Goal: Information Seeking & Learning: Learn about a topic

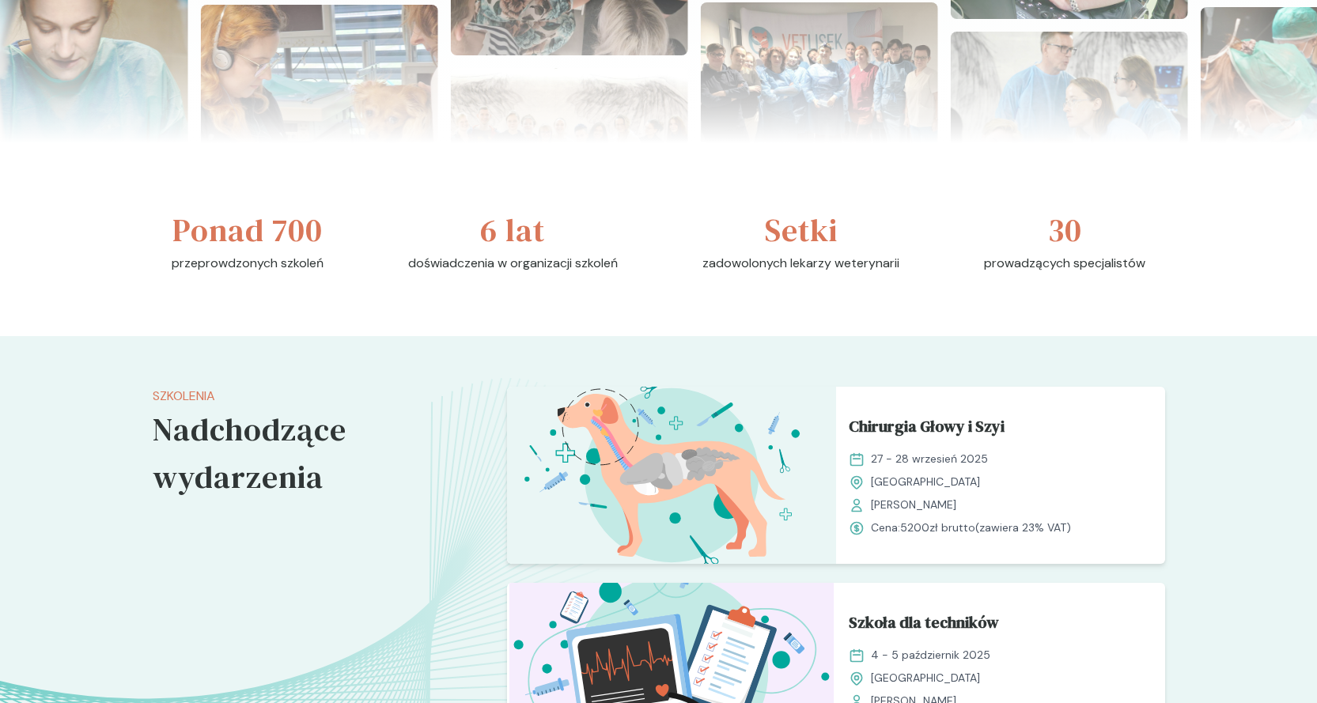
scroll to position [870, 0]
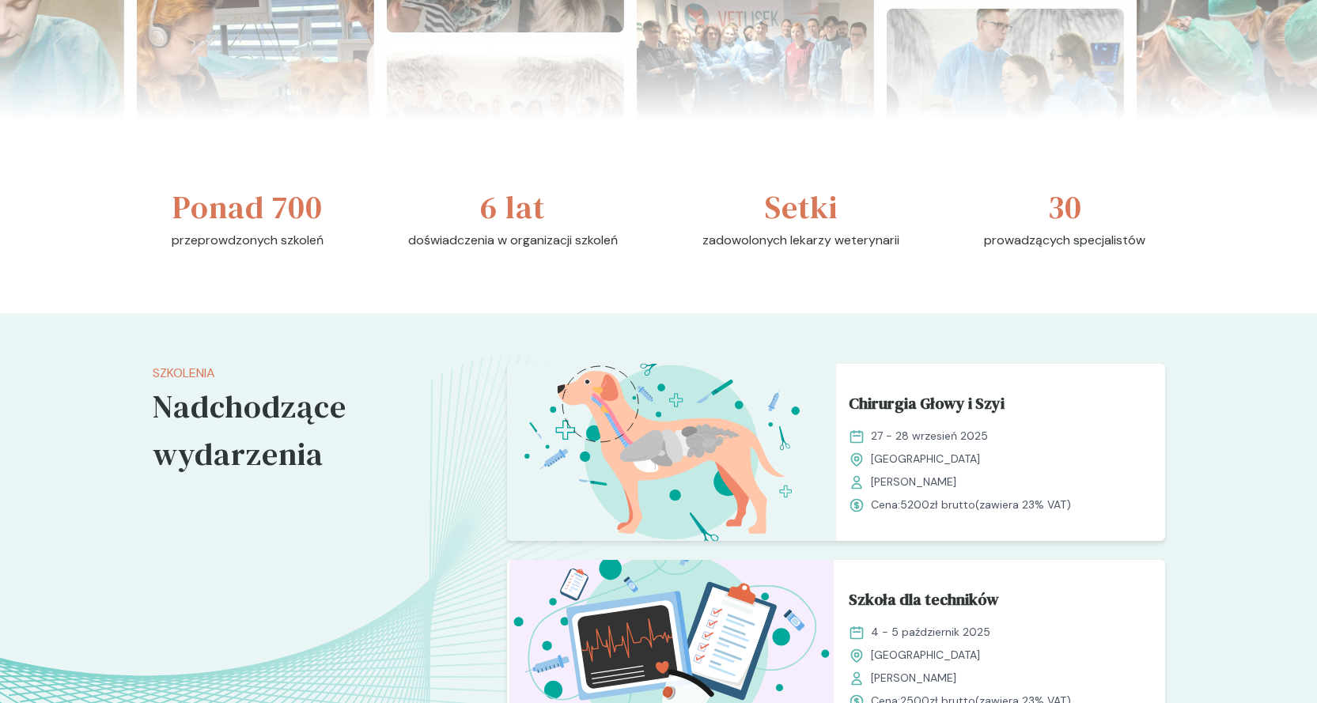
click at [1070, 213] on h3 "30" at bounding box center [1065, 206] width 34 height 47
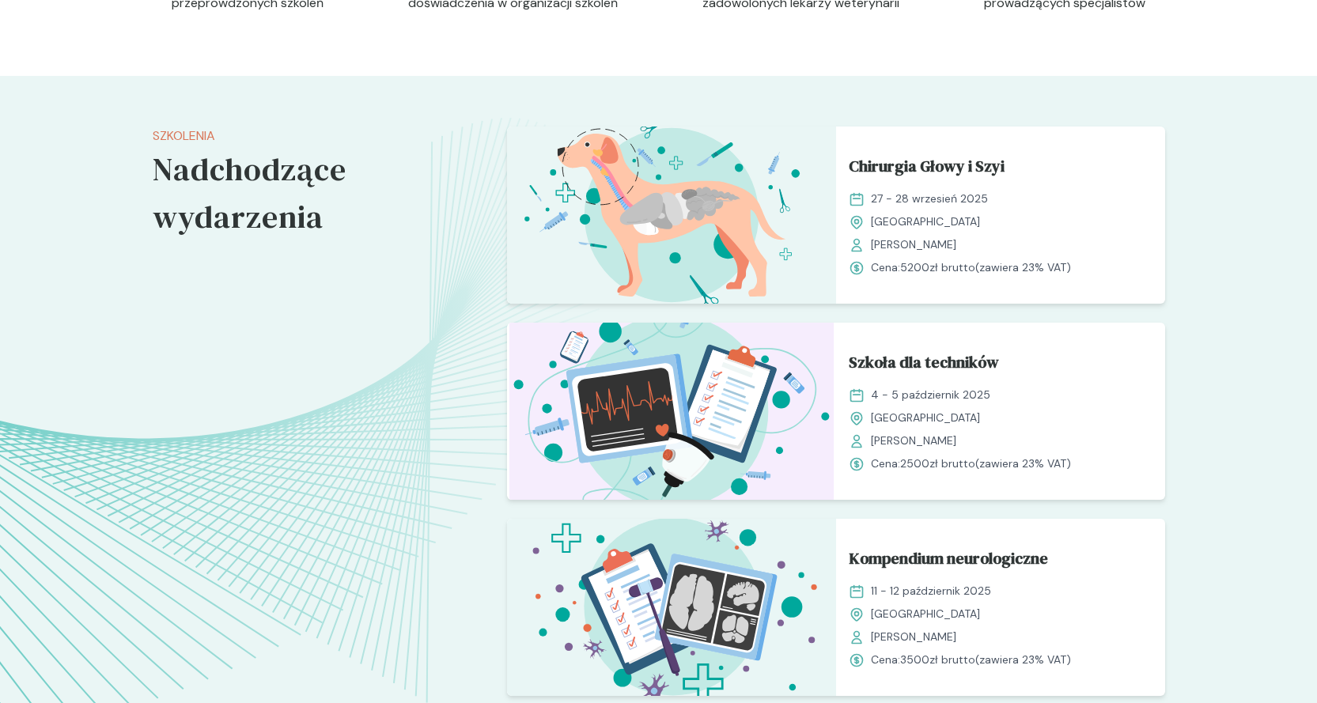
scroll to position [1265, 0]
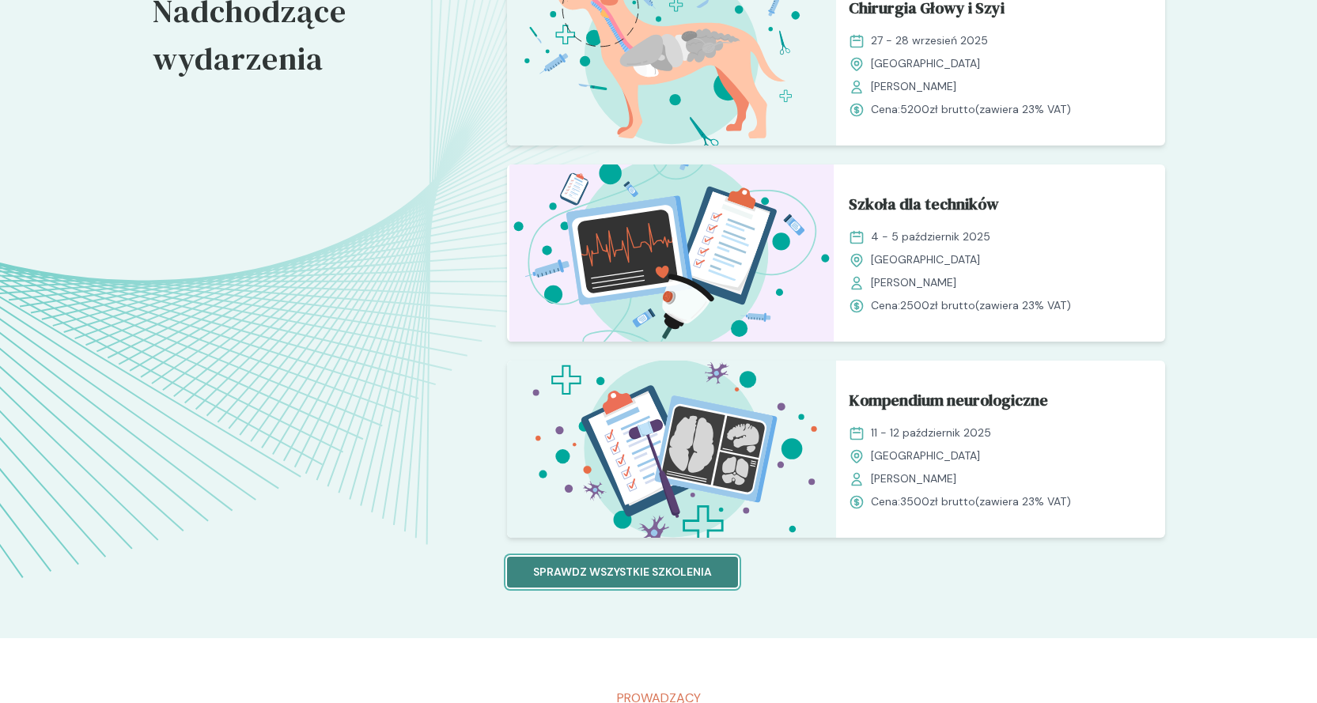
click at [689, 569] on p "Sprawdz wszystkie szkolenia" at bounding box center [622, 572] width 179 height 17
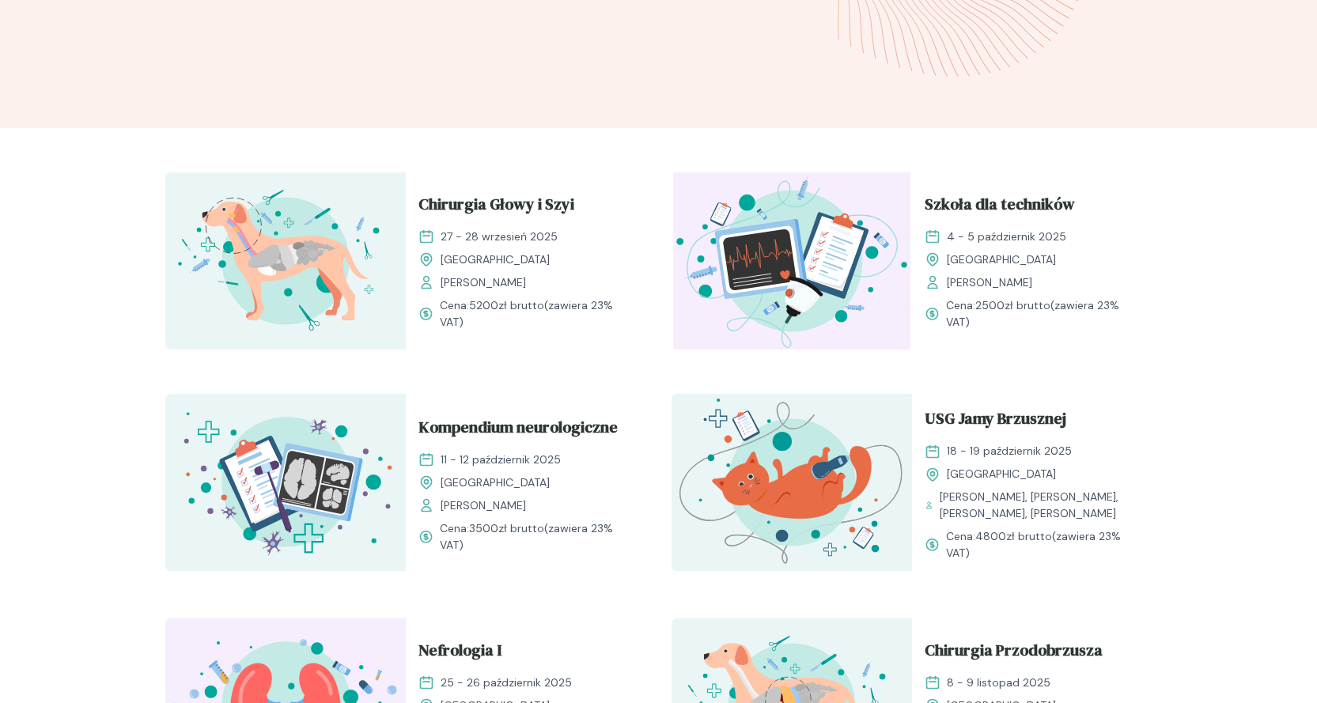
scroll to position [474, 0]
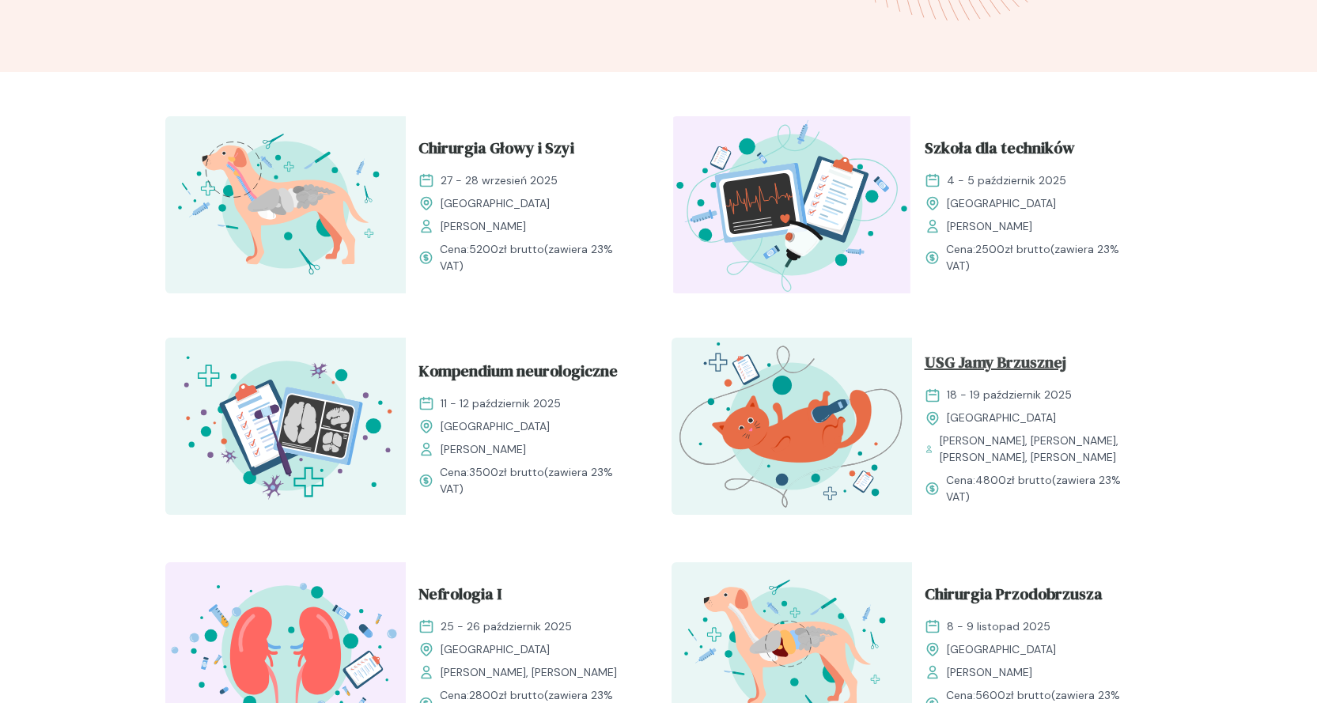
click at [988, 369] on span "USG Jamy Brzusznej" at bounding box center [995, 365] width 142 height 30
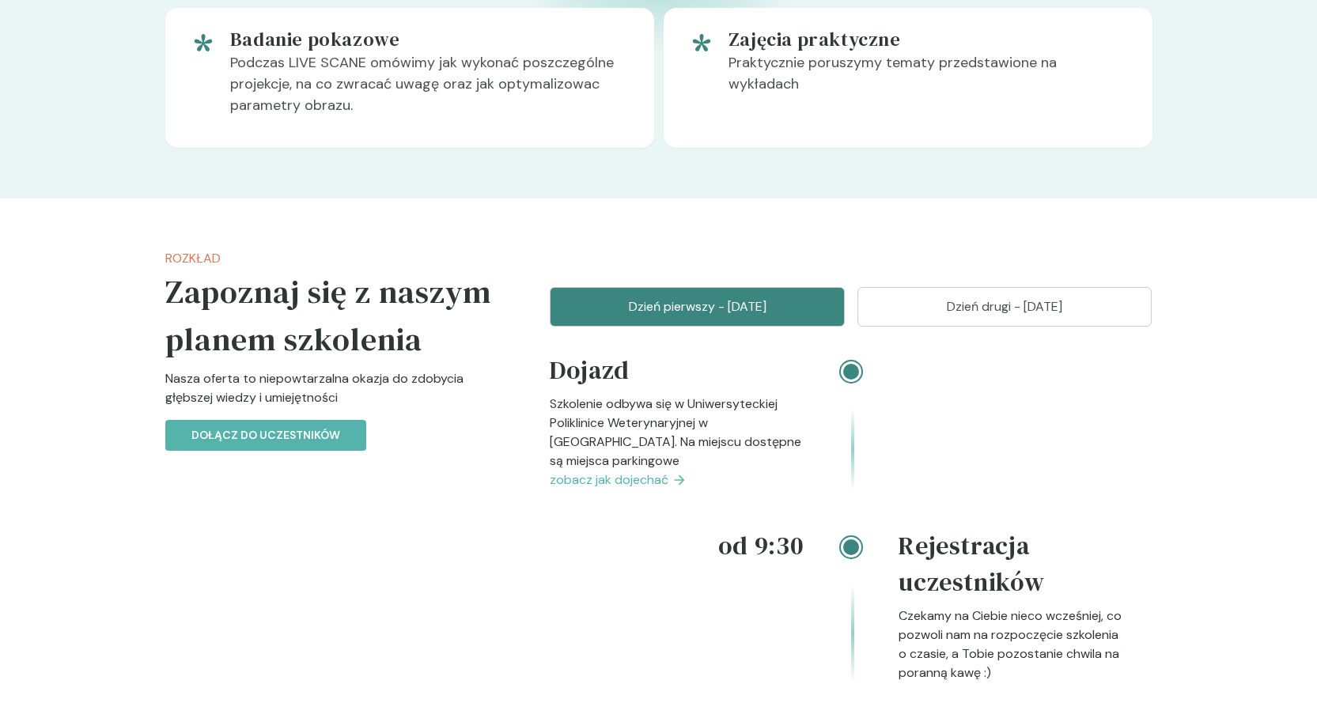
scroll to position [1502, 0]
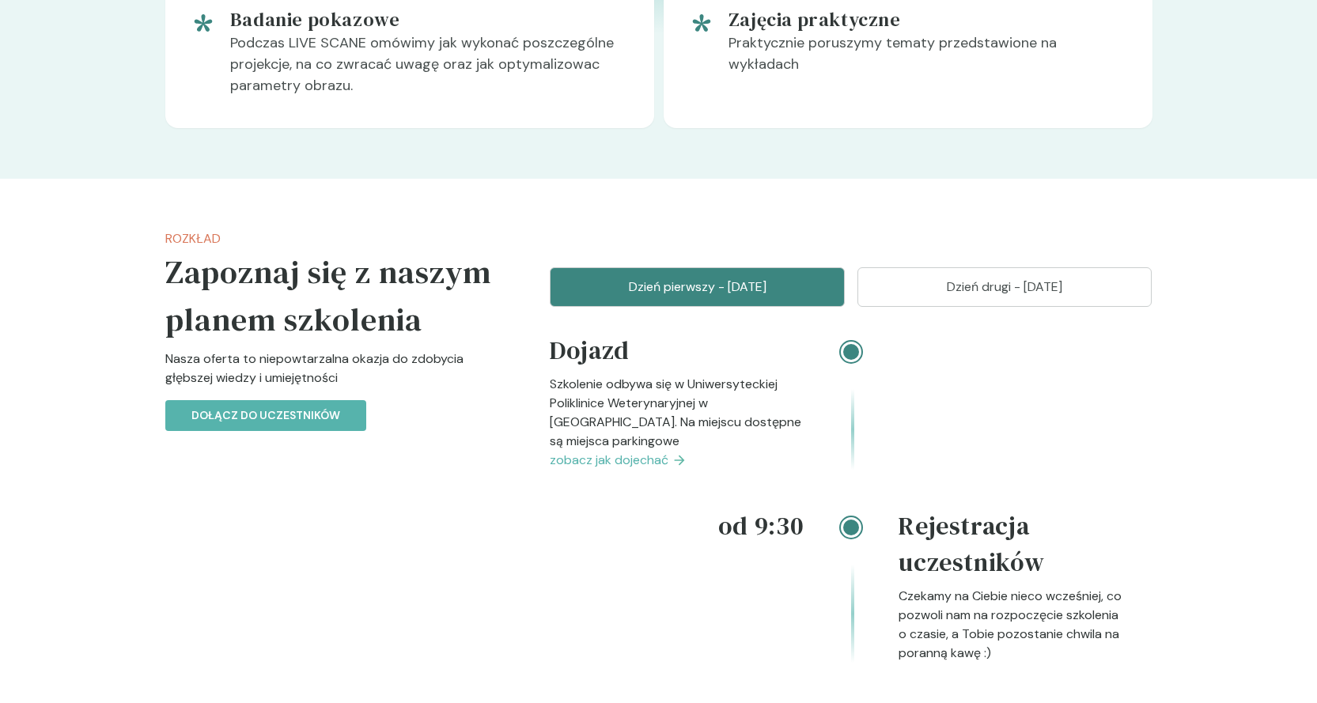
click at [624, 451] on span "zobacz jak dojechać" at bounding box center [609, 460] width 119 height 19
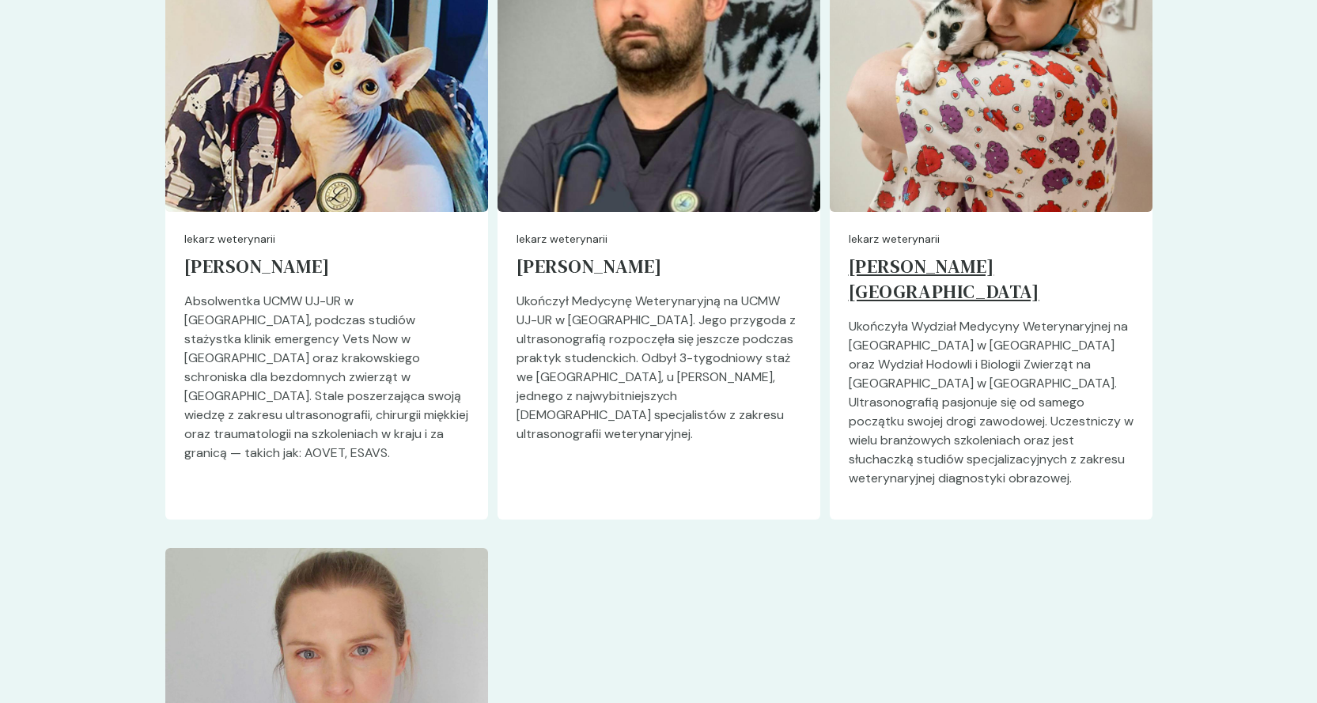
scroll to position [3786, 0]
